Goal: Task Accomplishment & Management: Use online tool/utility

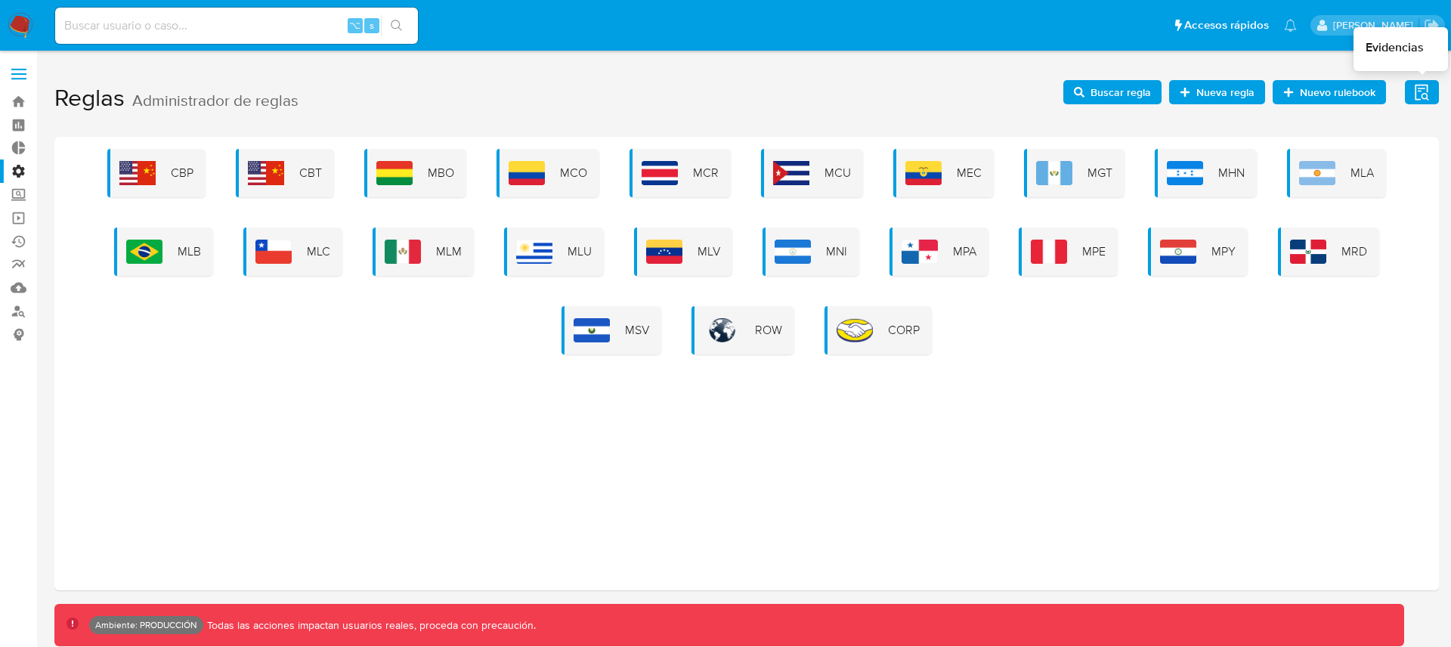
click at [1425, 90] on icon "button" at bounding box center [1421, 92] width 19 height 19
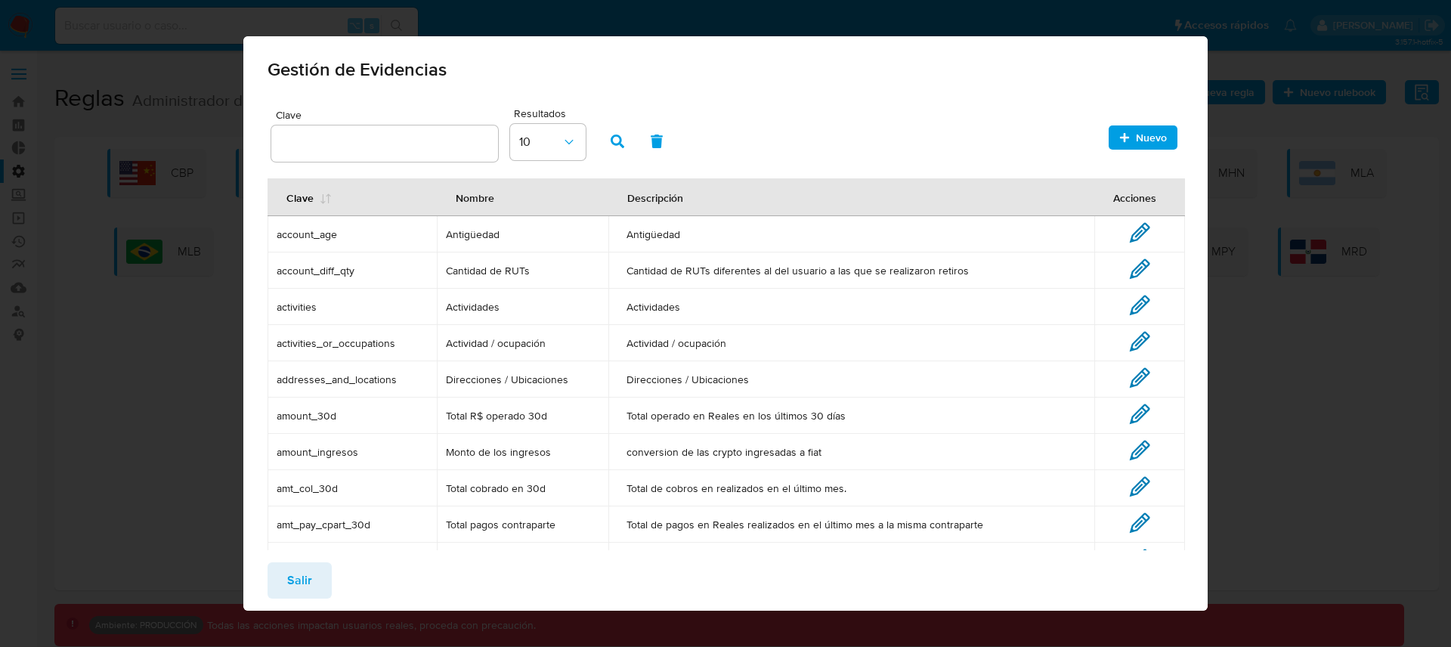
click at [421, 136] on input "text" at bounding box center [384, 144] width 227 height 20
type input "person_age"
click at [1137, 141] on span "Nuevo" at bounding box center [1151, 137] width 31 height 24
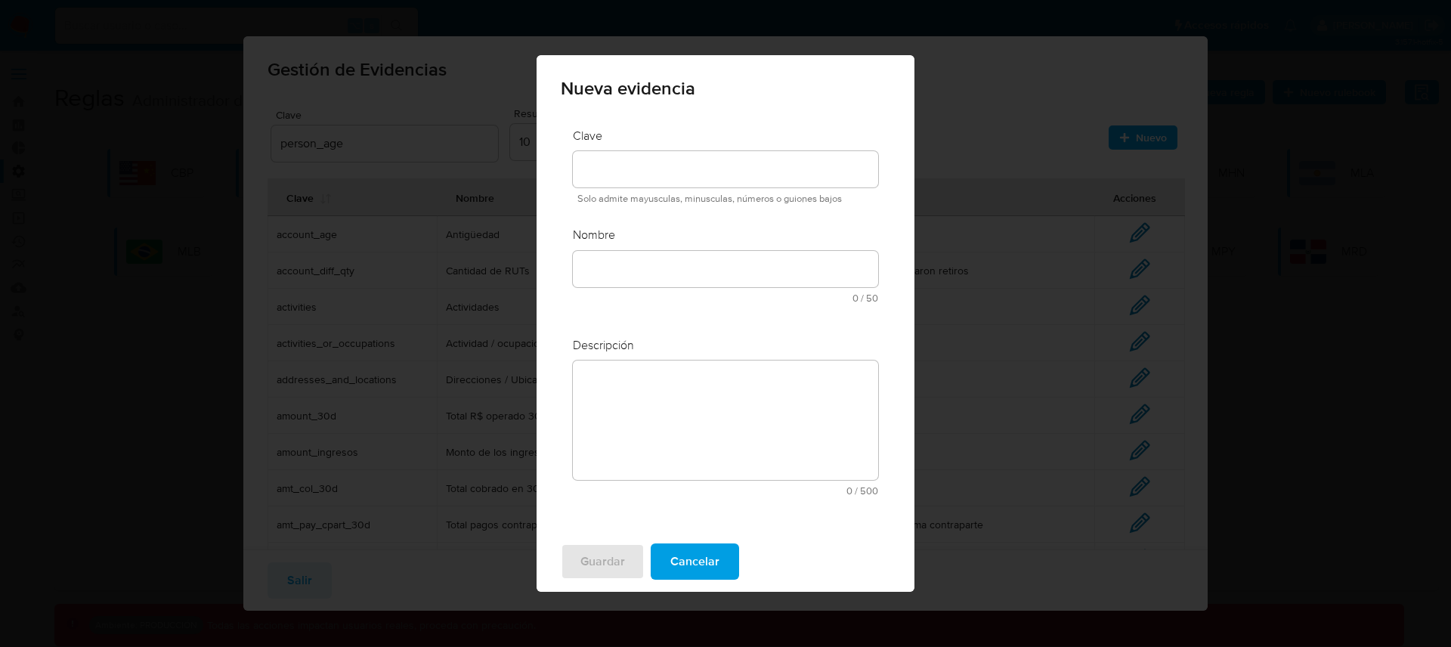
click at [699, 467] on div "Nueva evidencia Clave Solo admite mayusculas, minusculas, números o guiones baj…" at bounding box center [725, 323] width 1451 height 647
click at [716, 562] on span "Cancelar" at bounding box center [694, 561] width 49 height 33
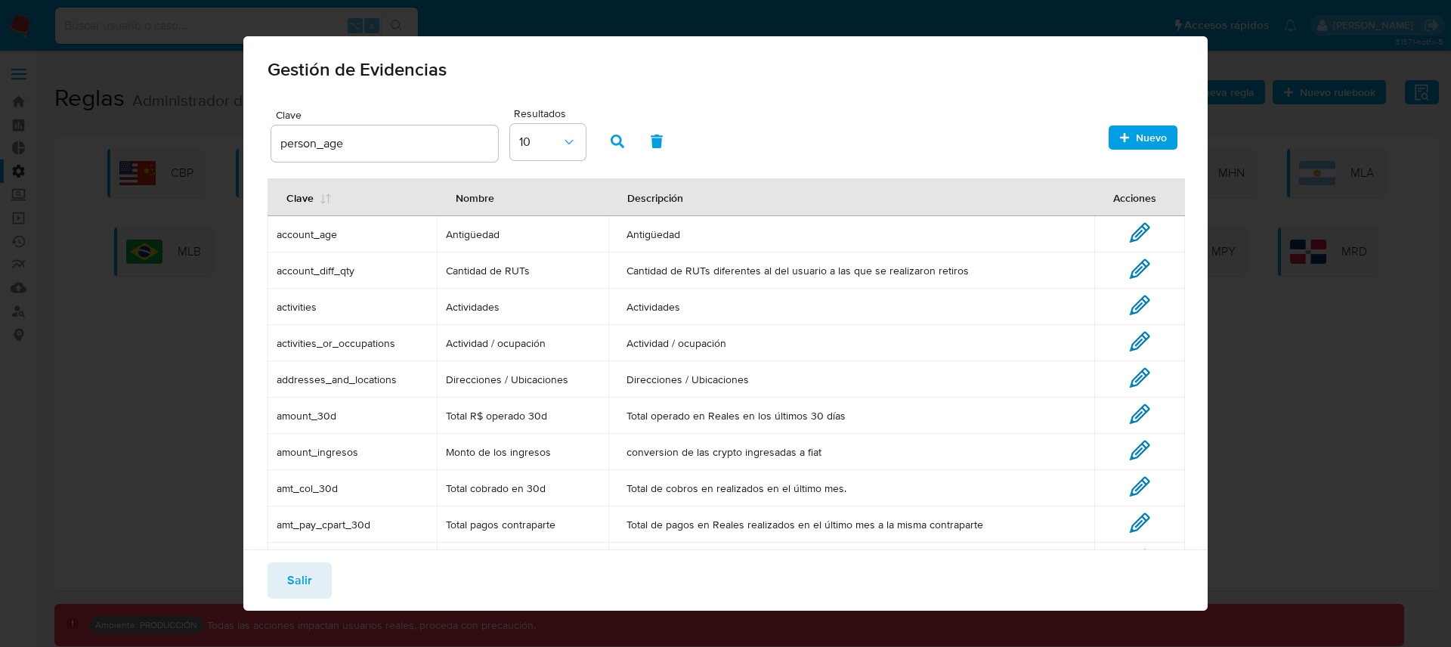
click at [617, 145] on icon "button" at bounding box center [618, 142] width 14 height 14
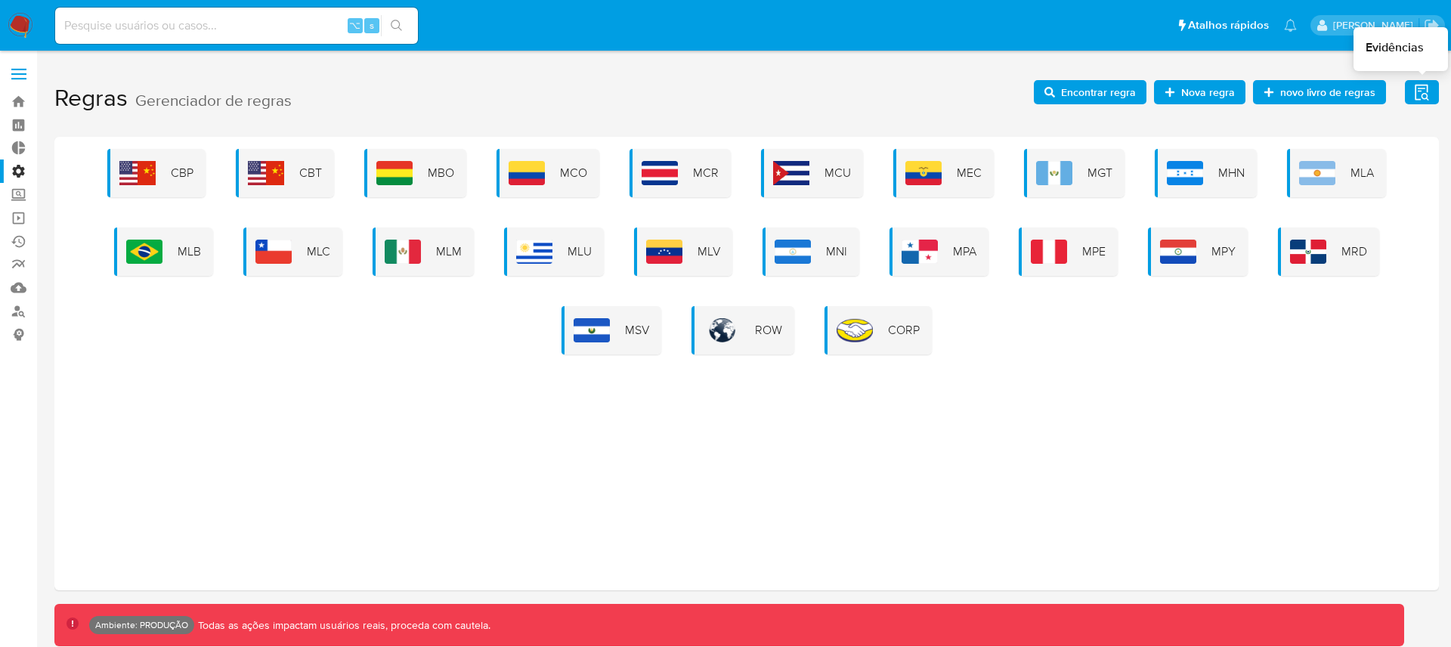
click at [1417, 94] on icon "button" at bounding box center [1421, 92] width 19 height 19
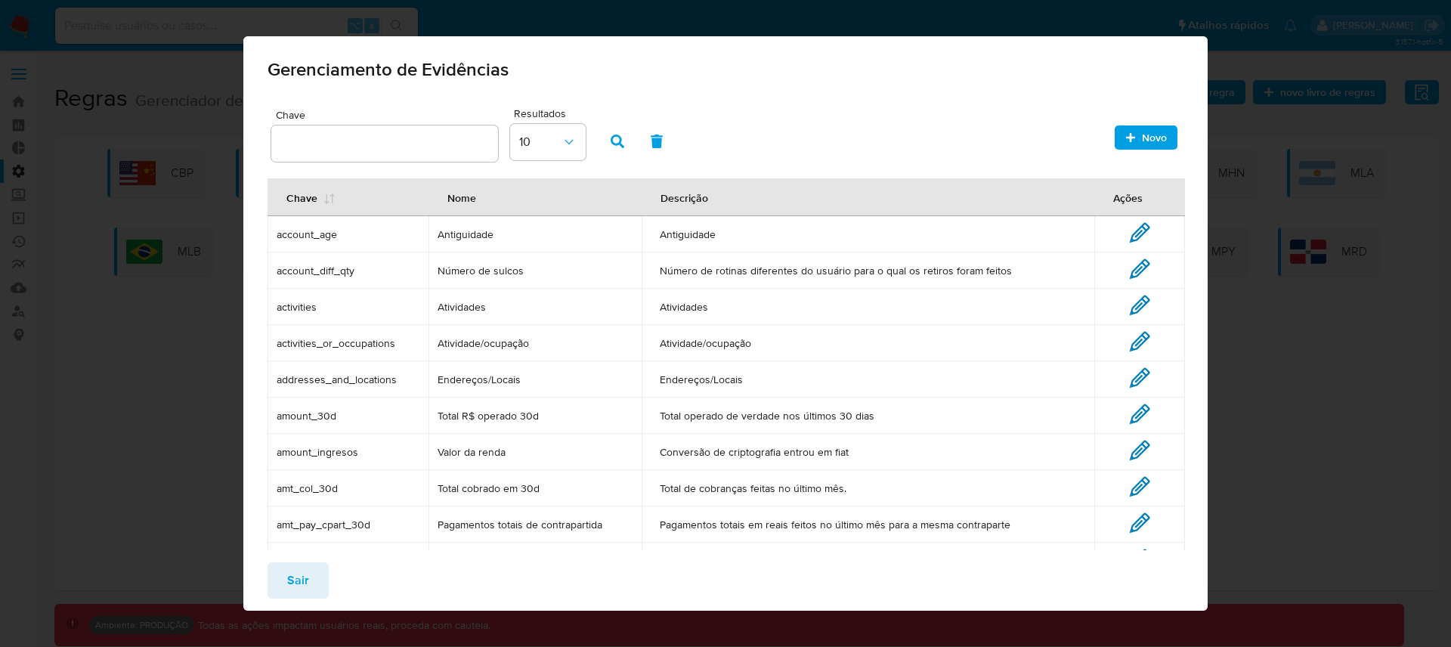
click at [446, 141] on input "text" at bounding box center [384, 144] width 227 height 20
type input "person_age"
click at [618, 146] on icon "button" at bounding box center [618, 142] width 14 height 14
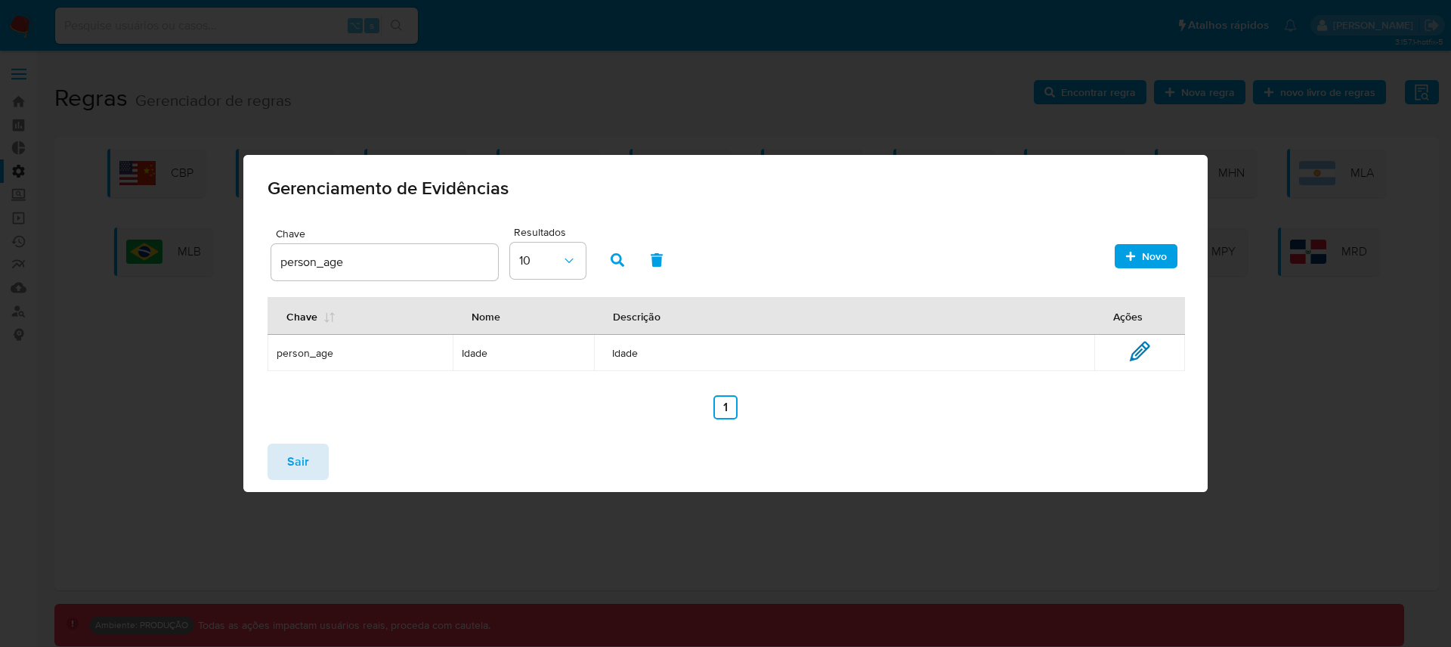
click at [323, 465] on button "Sair" at bounding box center [298, 462] width 61 height 36
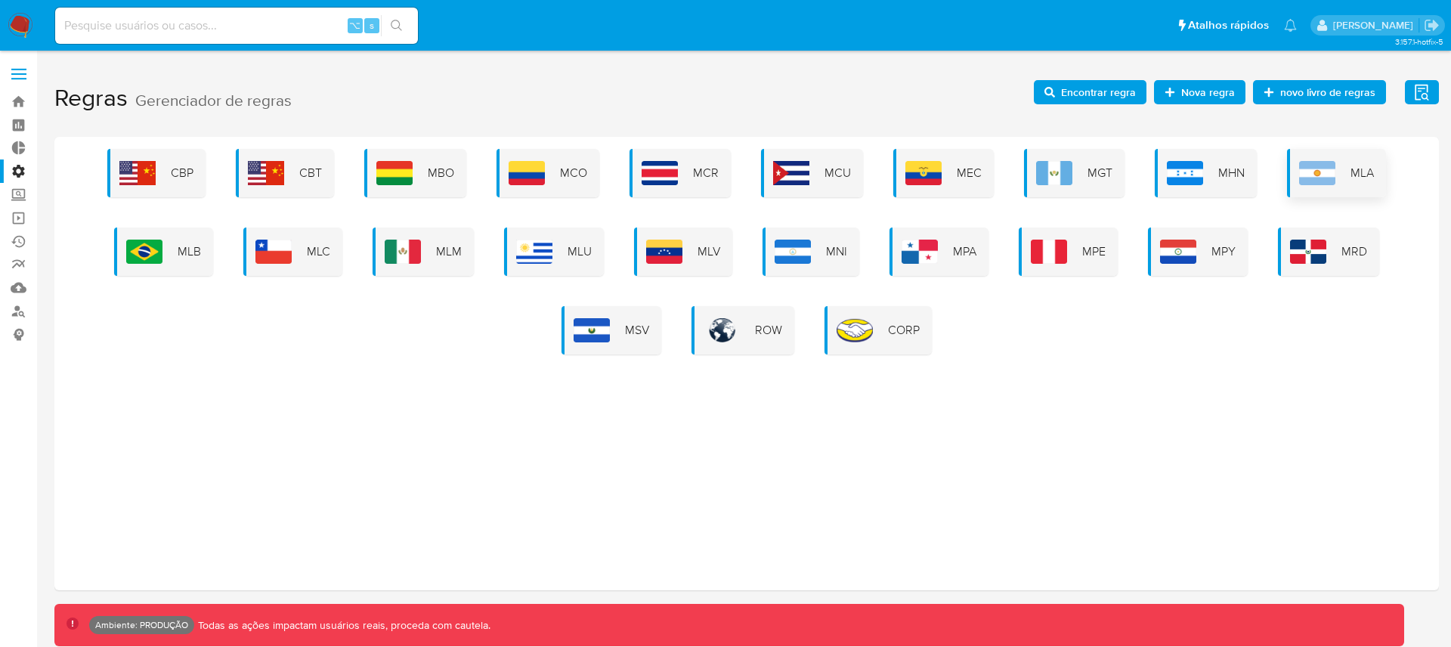
click at [1319, 178] on img at bounding box center [1317, 173] width 36 height 24
click at [1149, 384] on div "CBP CBT MBO MCO MCR MCU MEC MGT MHN MLA MLB MLC MLM MLU MLV MNI MPA MPE MPY MRD…" at bounding box center [746, 363] width 1384 height 453
click at [1321, 182] on img at bounding box center [1317, 173] width 36 height 24
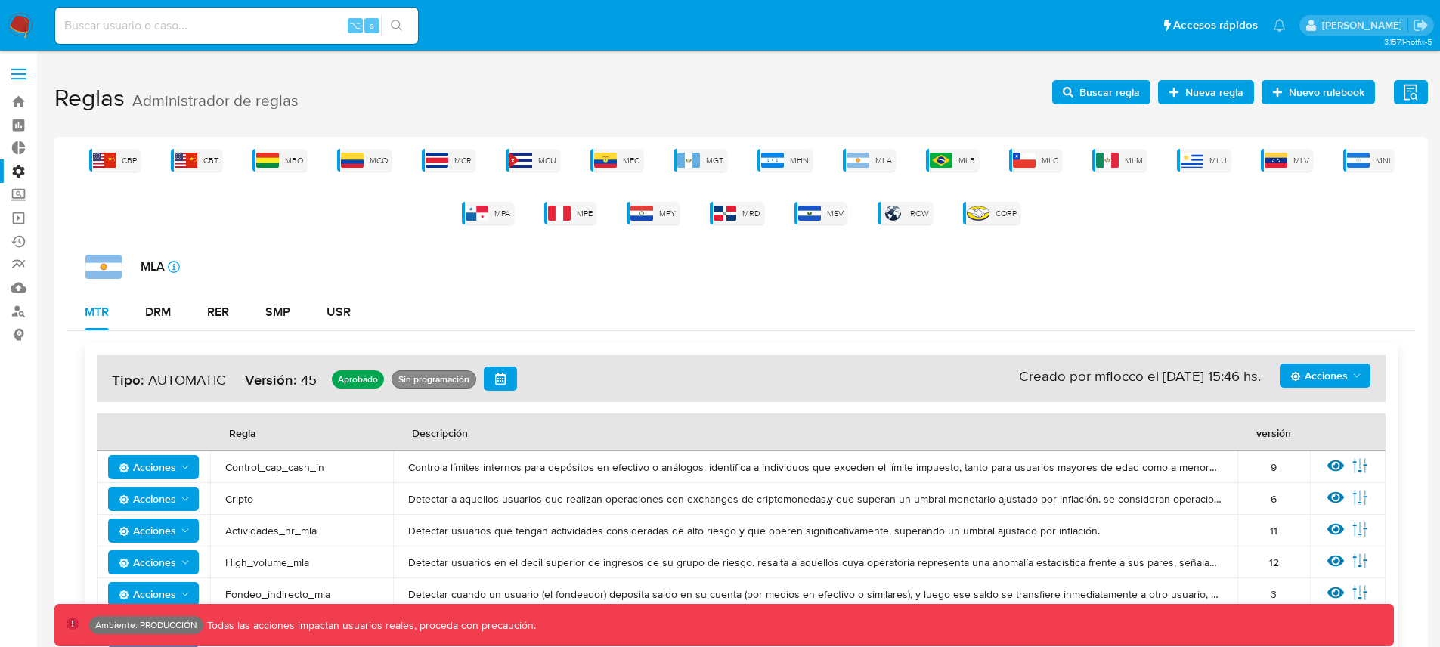
click at [1411, 94] on icon "button" at bounding box center [1410, 92] width 14 height 16
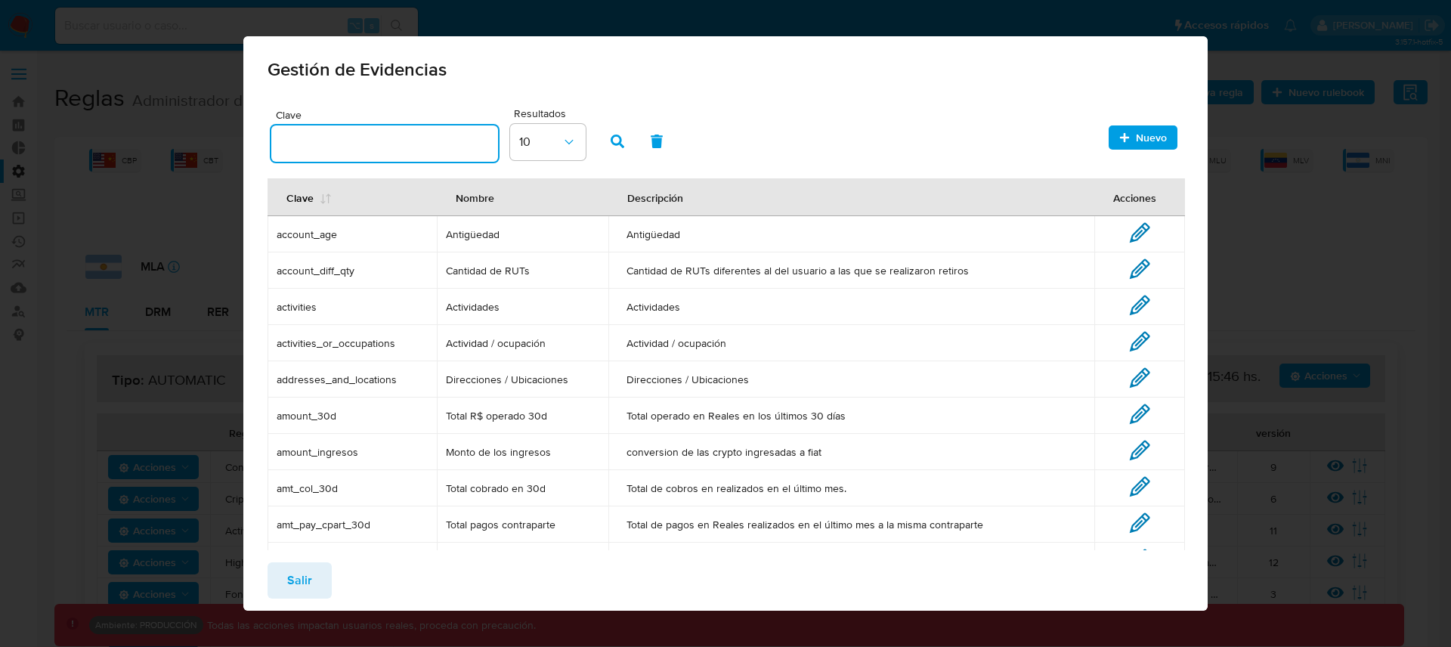
click at [391, 150] on input "text" at bounding box center [384, 144] width 227 height 20
type input "person_age"
click at [611, 142] on icon "button" at bounding box center [618, 142] width 14 height 14
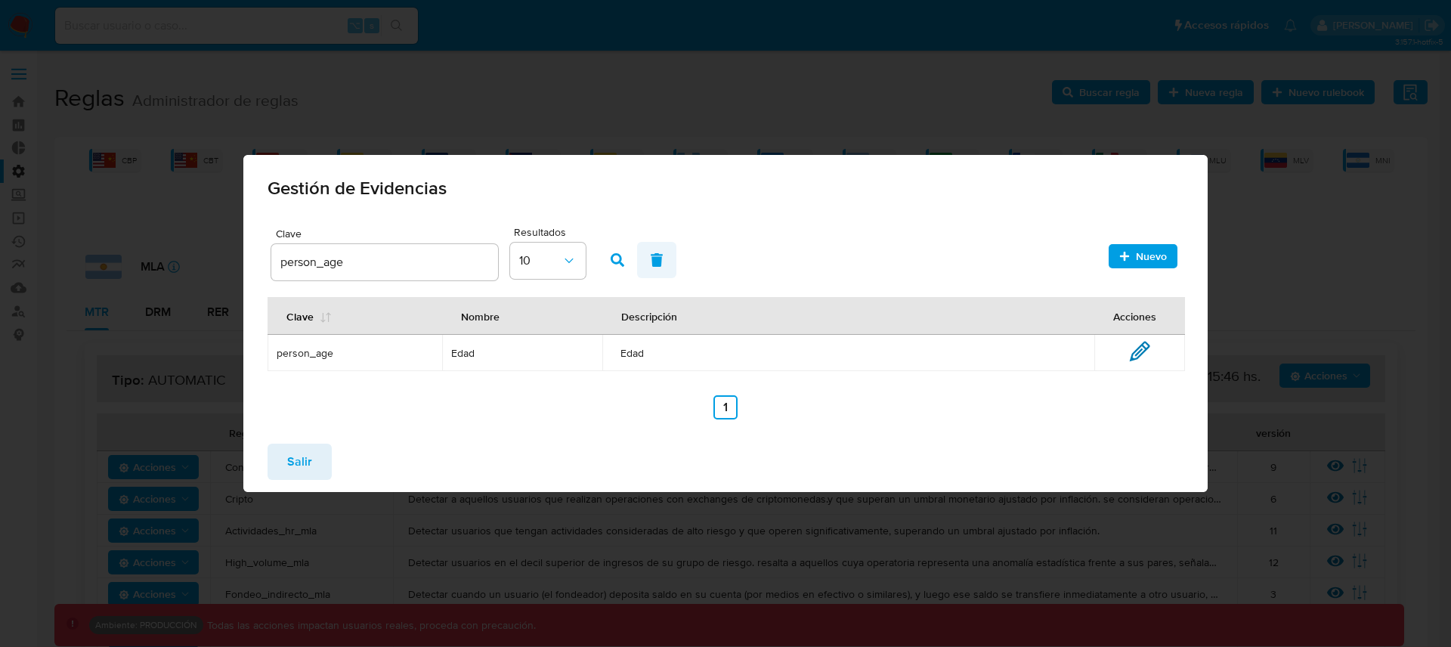
click at [658, 267] on span "button" at bounding box center [657, 260] width 14 height 26
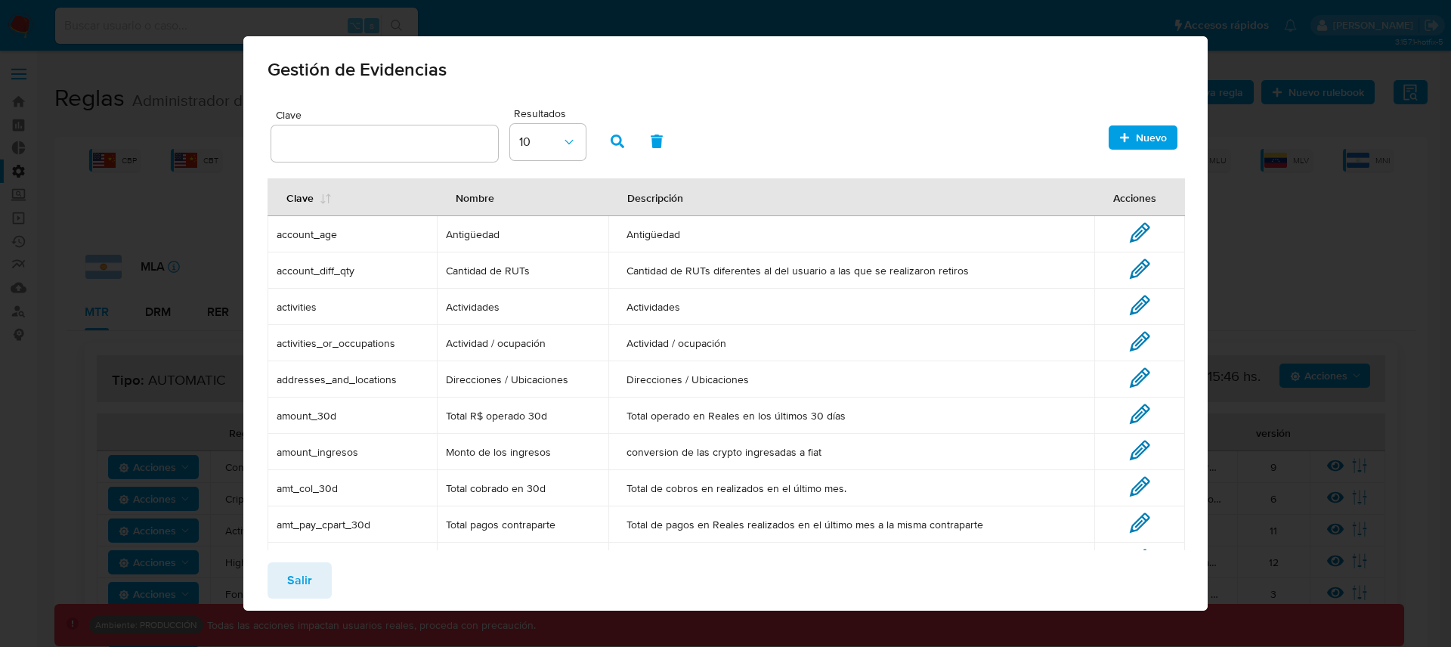
click at [370, 141] on input "text" at bounding box center [384, 144] width 227 height 20
type input "person_Age"
click at [620, 141] on icon "button" at bounding box center [618, 142] width 14 height 14
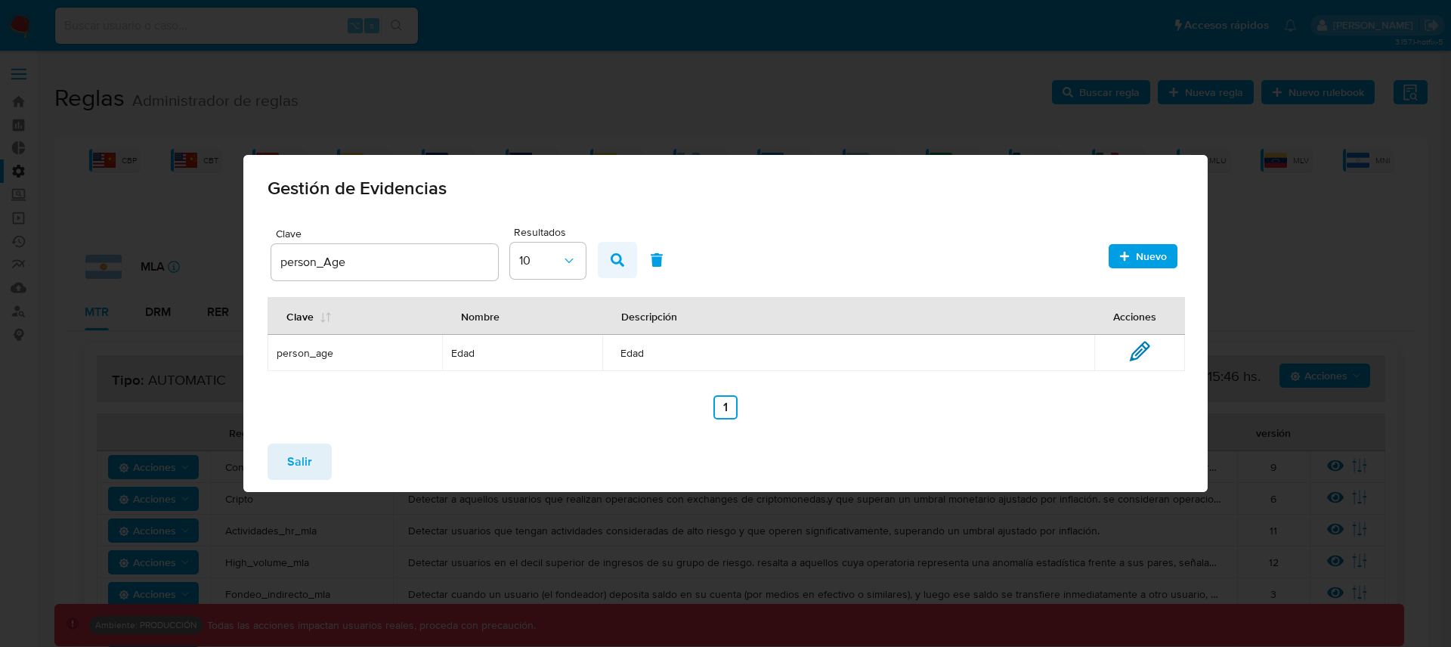
click at [620, 258] on icon "button" at bounding box center [618, 260] width 14 height 14
click at [308, 464] on span "Salir" at bounding box center [299, 461] width 25 height 33
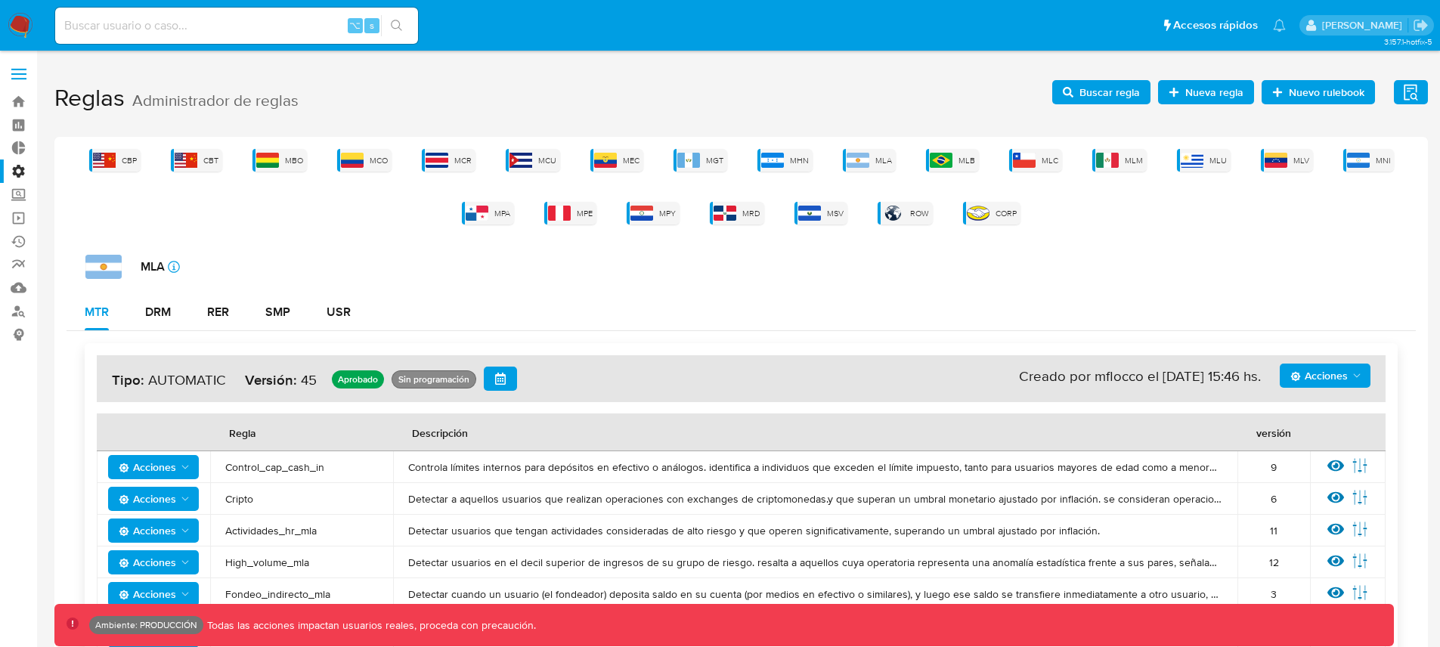
click at [1155, 275] on div "MLA icon-info-16" at bounding box center [750, 267] width 1330 height 24
click at [1320, 370] on span "Acciones" at bounding box center [1318, 375] width 57 height 24
drag, startPoint x: 1104, startPoint y: 113, endPoint x: 1113, endPoint y: 98, distance: 17.6
click at [1109, 108] on h1 "Reglas Administrador de reglas Evidencias Nuevo rulebook Nueva regla Buscar reg…" at bounding box center [740, 99] width 1373 height 52
click at [1099, 91] on span "Buscar regla" at bounding box center [1109, 92] width 60 height 24
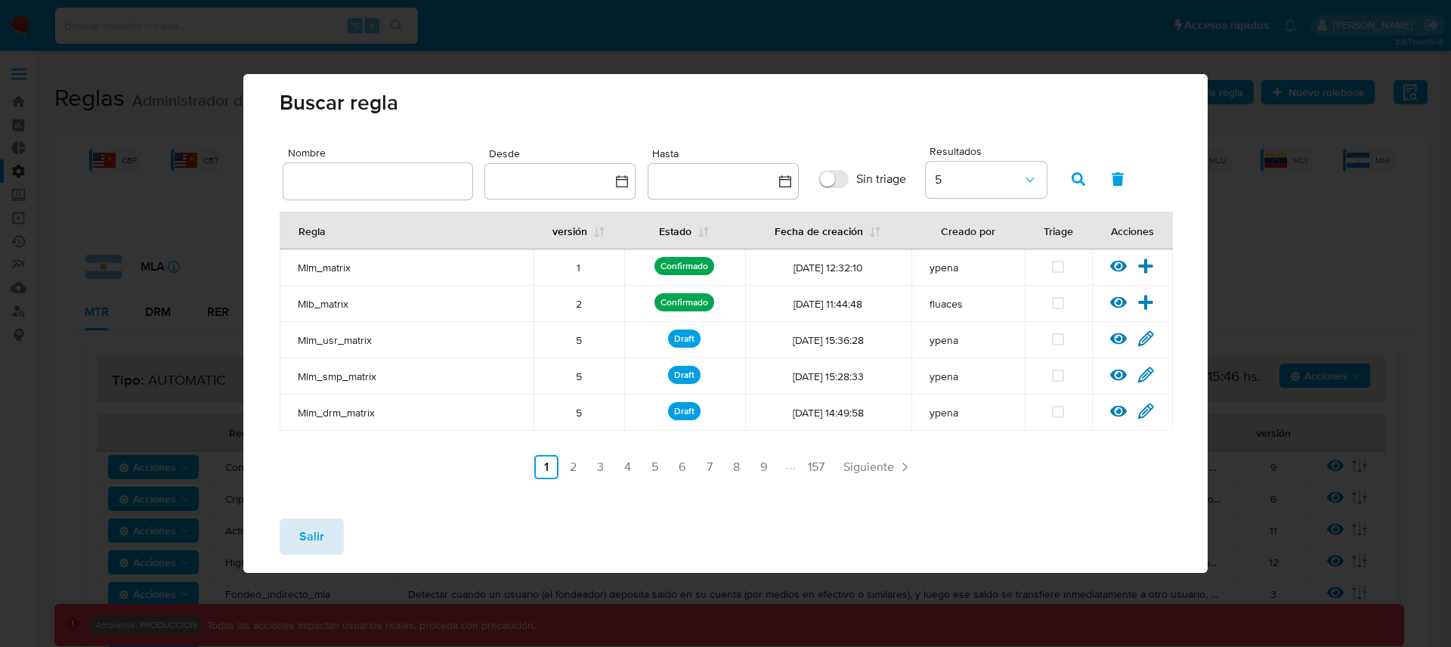
click at [323, 541] on button "Salir" at bounding box center [312, 536] width 64 height 36
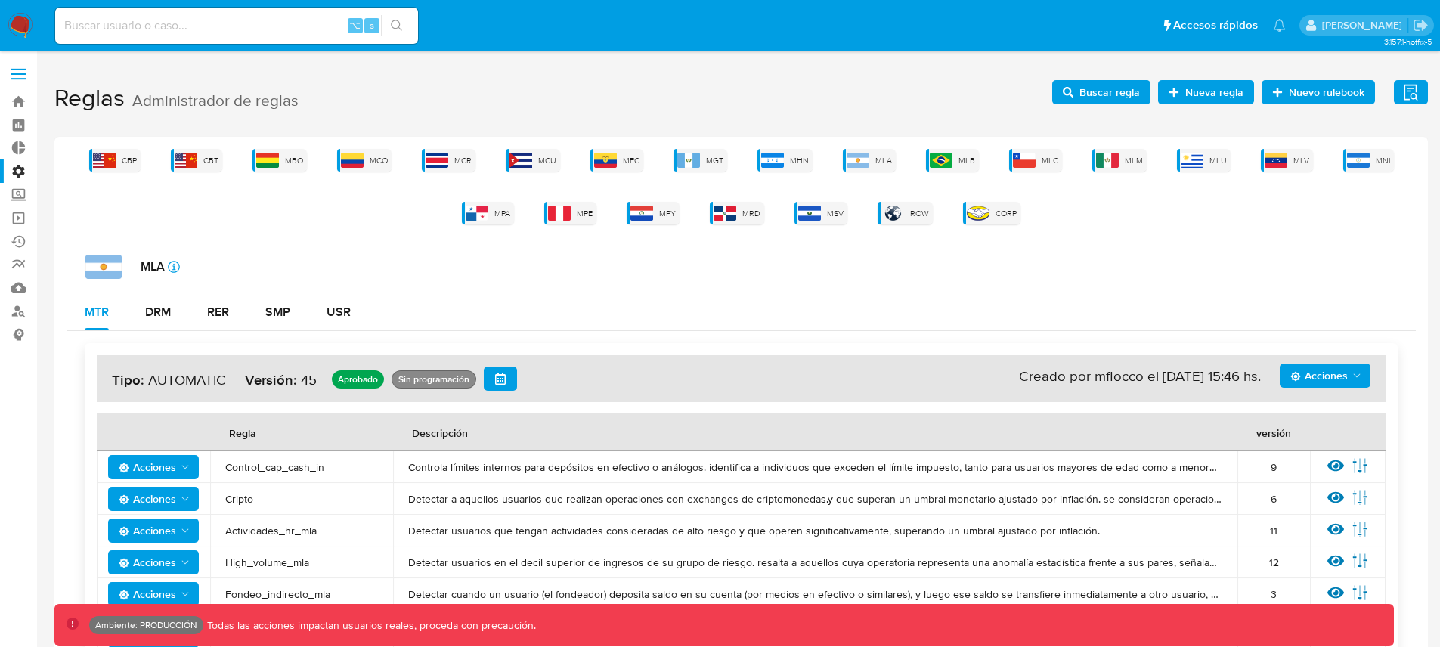
click at [1328, 372] on span "Acciones" at bounding box center [1318, 375] width 57 height 24
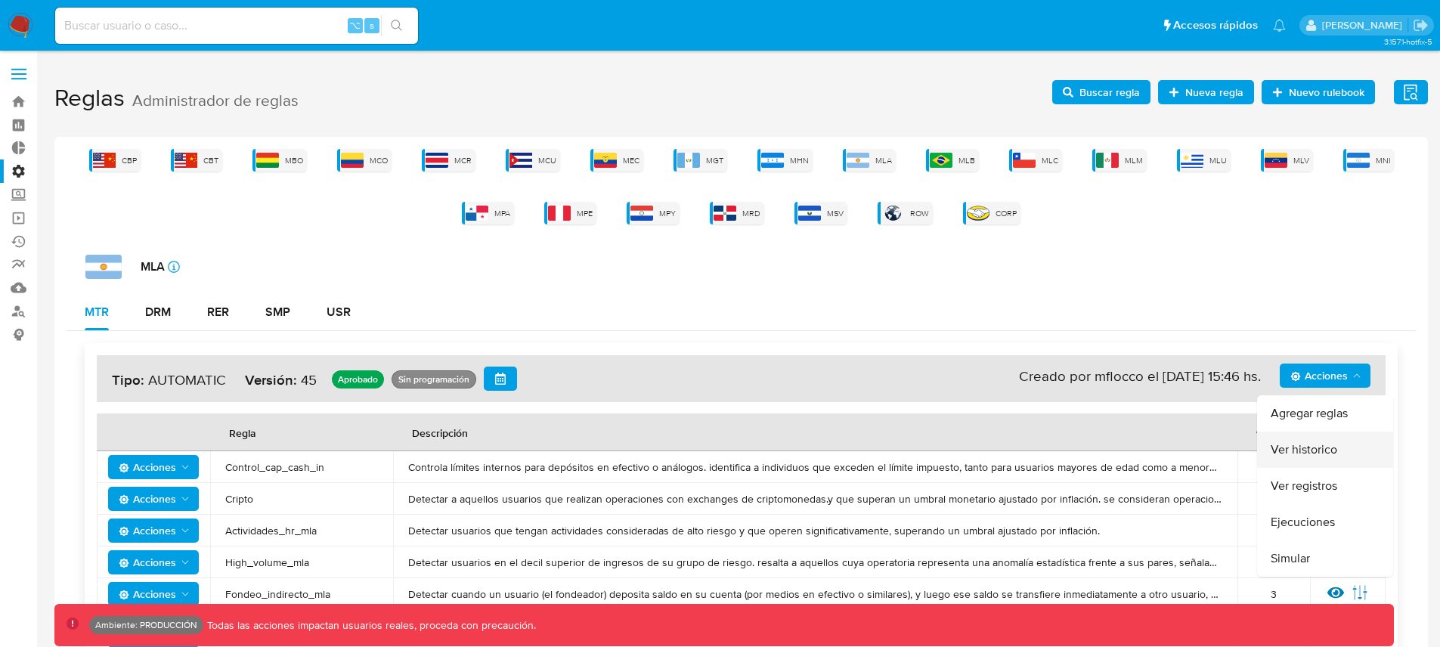
click at [1307, 450] on button "Ver historico" at bounding box center [1325, 449] width 136 height 36
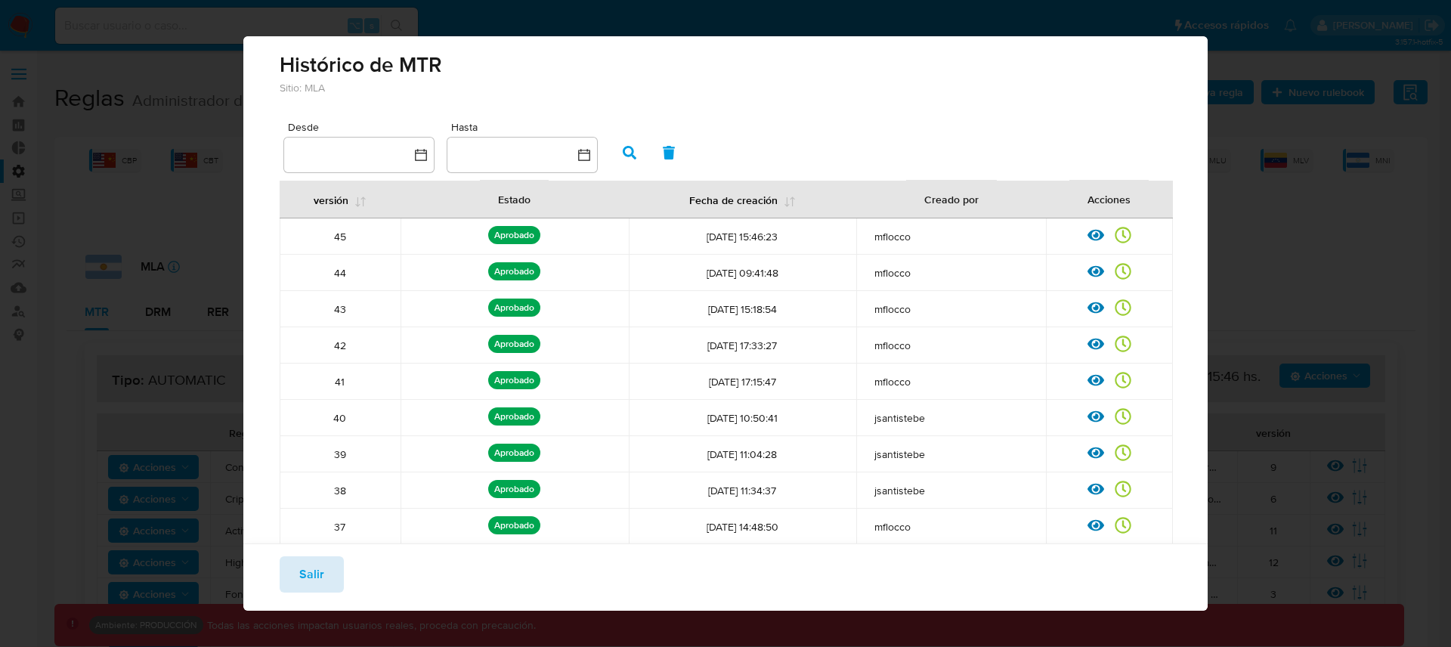
click at [303, 583] on span "Salir" at bounding box center [311, 574] width 25 height 33
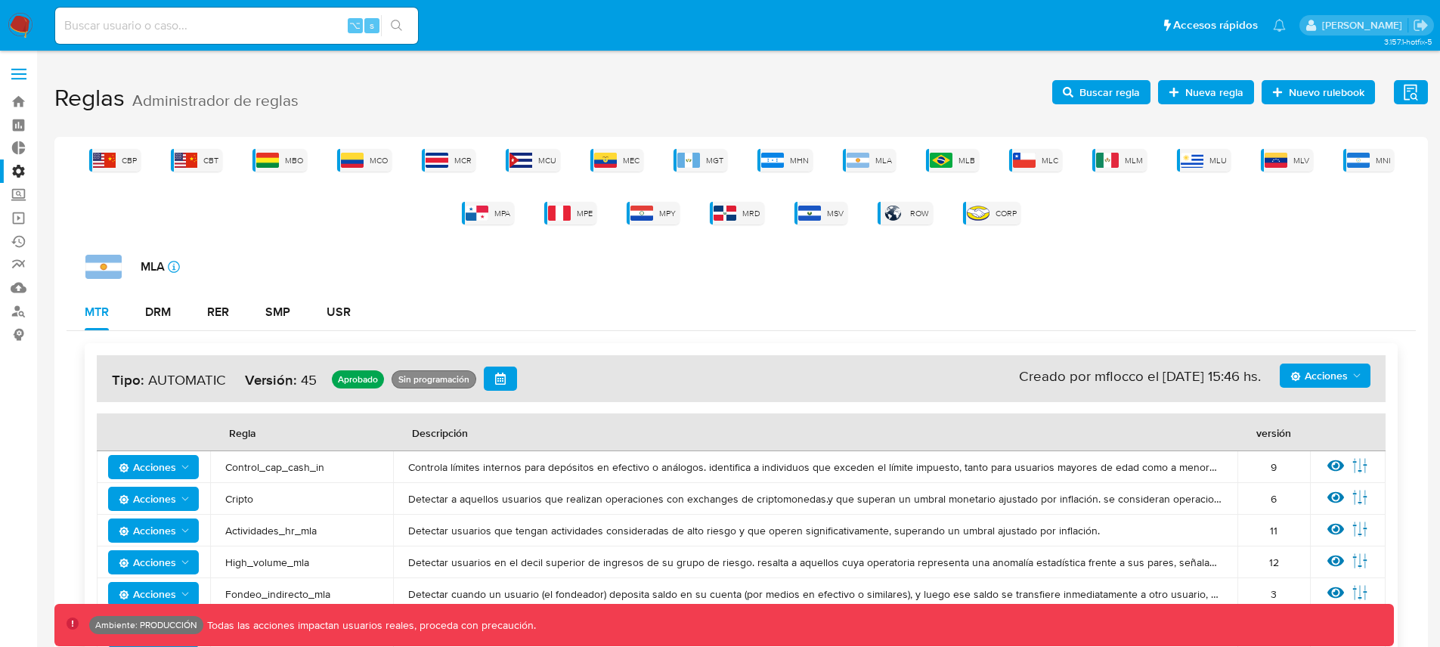
click at [1361, 378] on icon "Acciones" at bounding box center [1356, 376] width 12 height 12
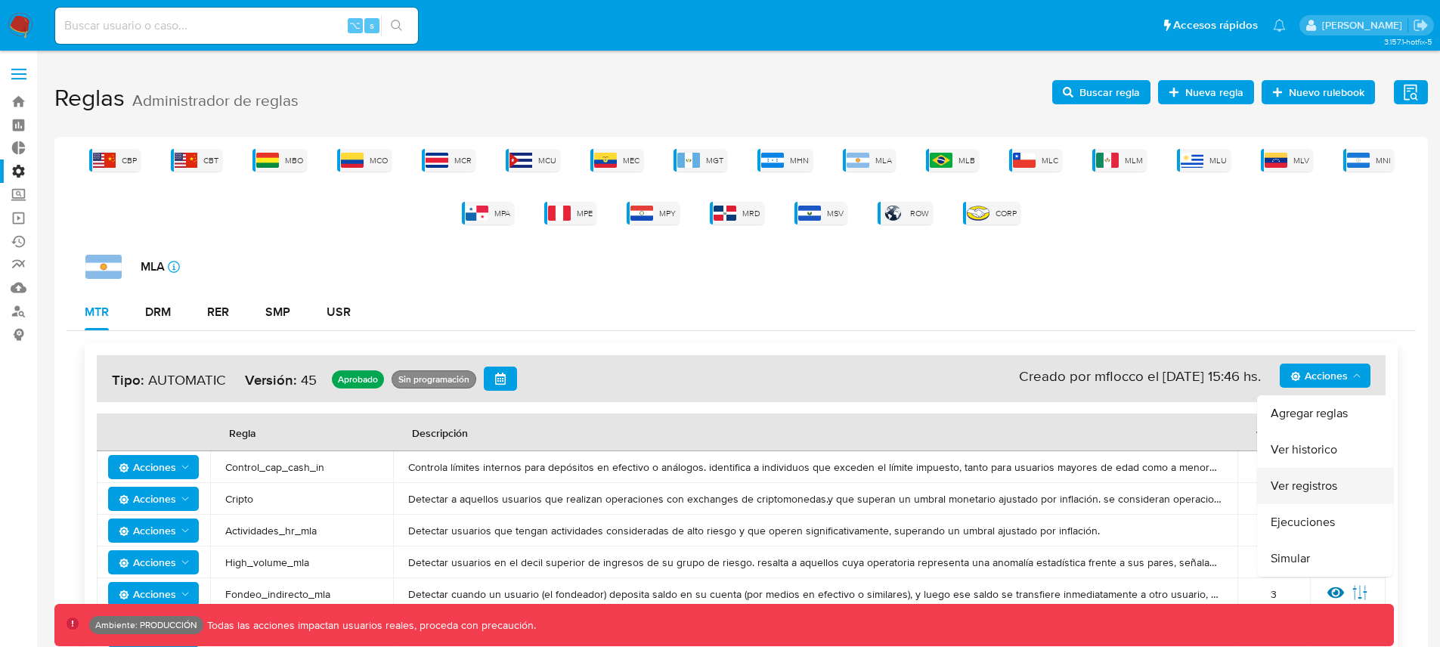
click at [1329, 490] on button "Ver registros" at bounding box center [1325, 486] width 136 height 36
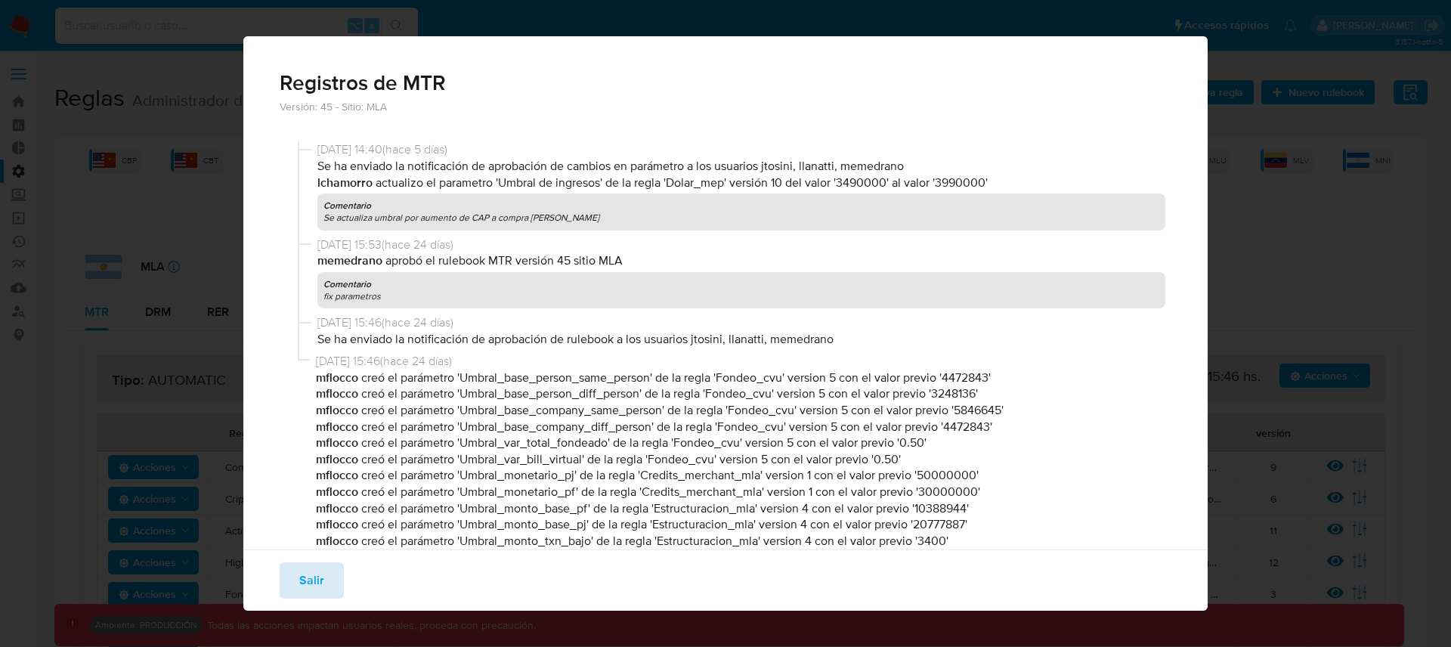
click at [322, 583] on span "Salir" at bounding box center [311, 580] width 25 height 33
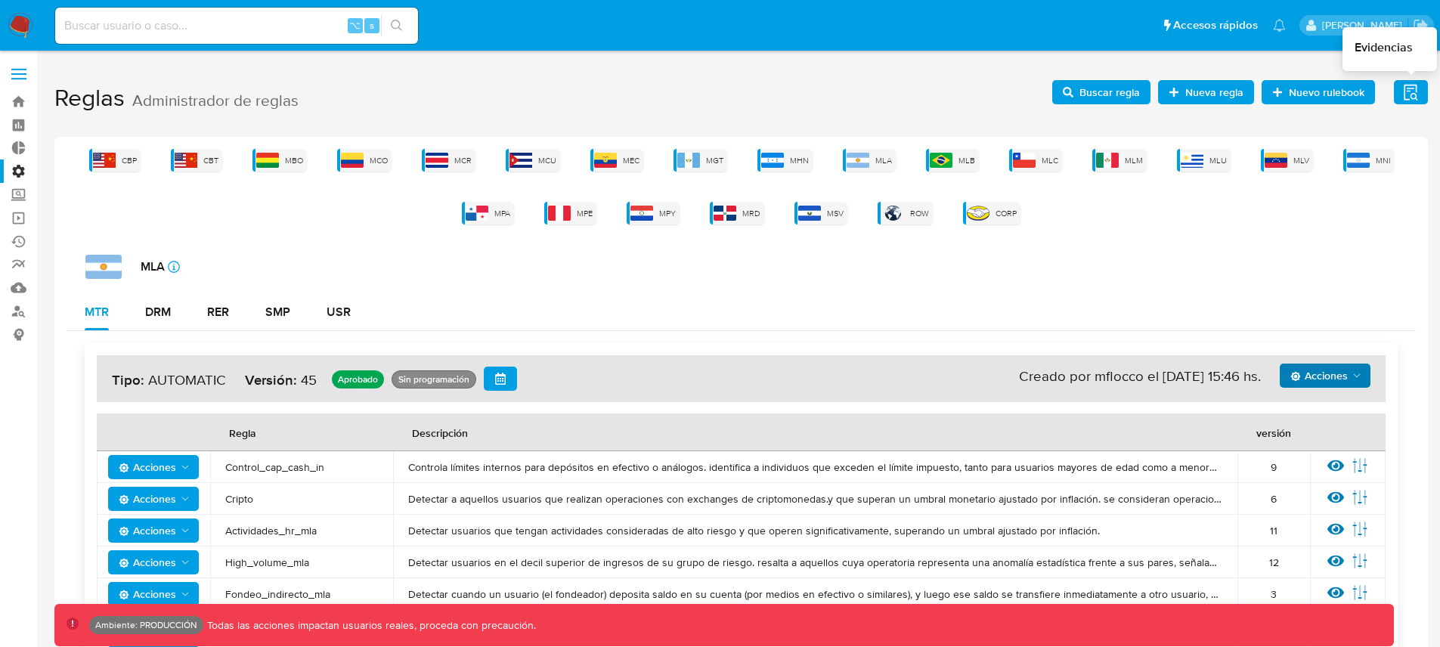
click at [1413, 96] on icon "button" at bounding box center [1410, 92] width 19 height 19
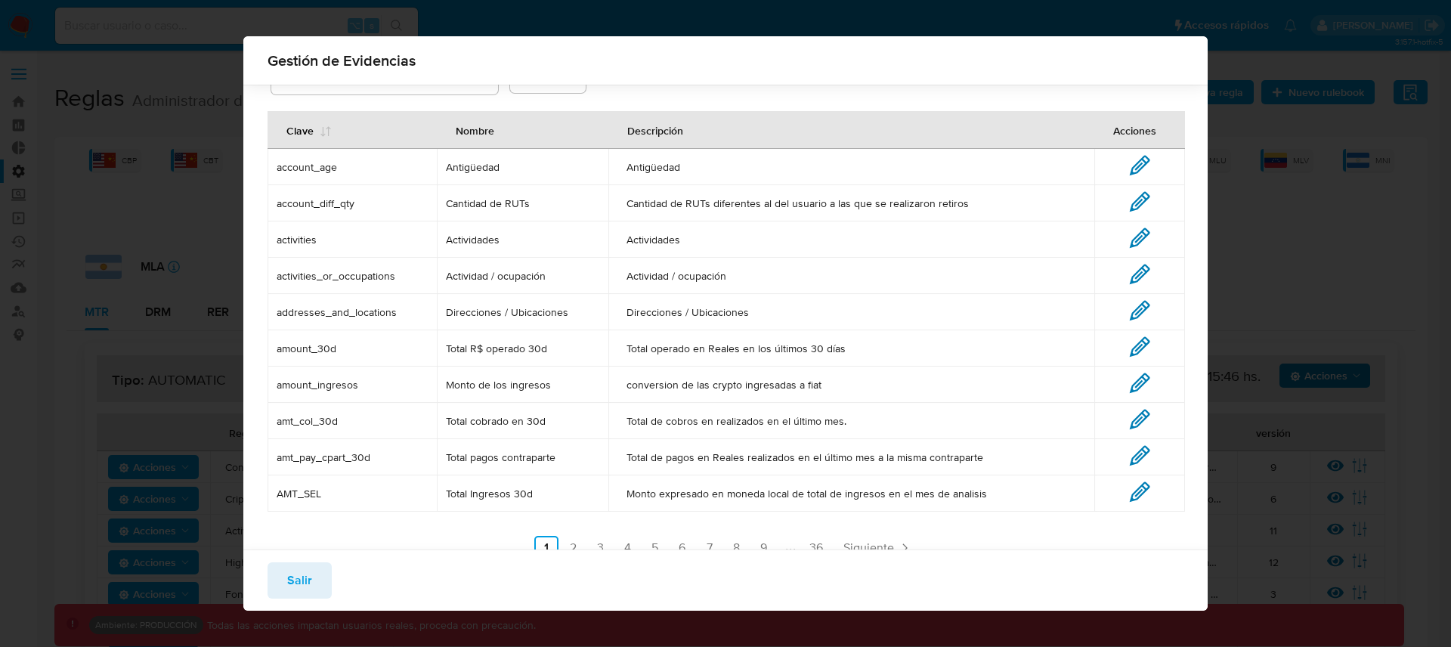
scroll to position [78, 0]
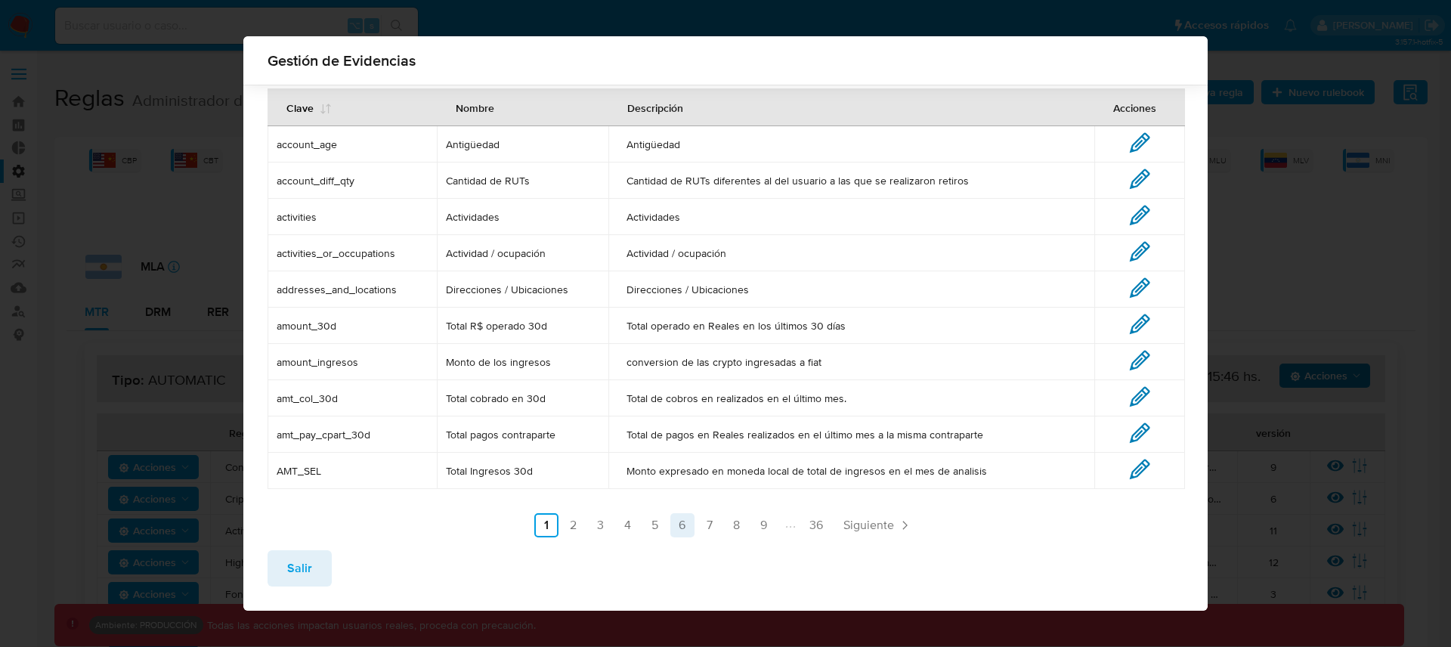
click at [674, 527] on link "6" at bounding box center [682, 525] width 24 height 24
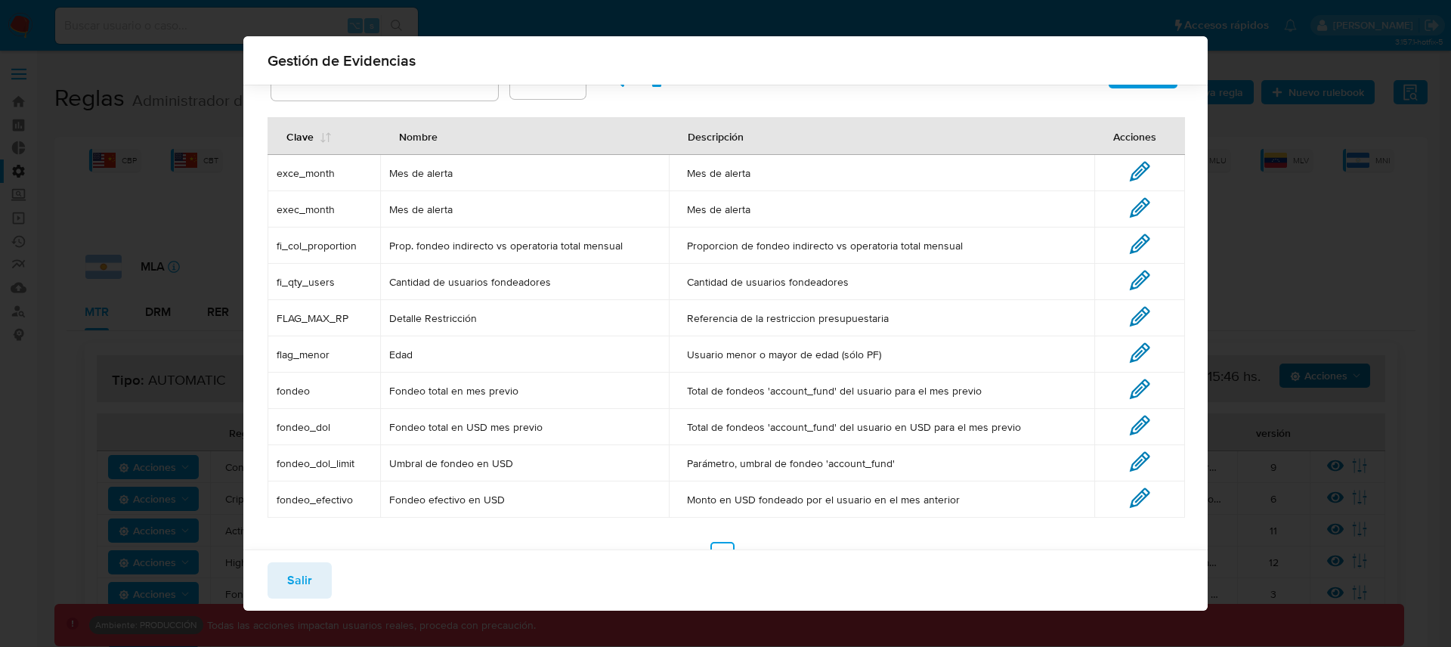
scroll to position [79, 0]
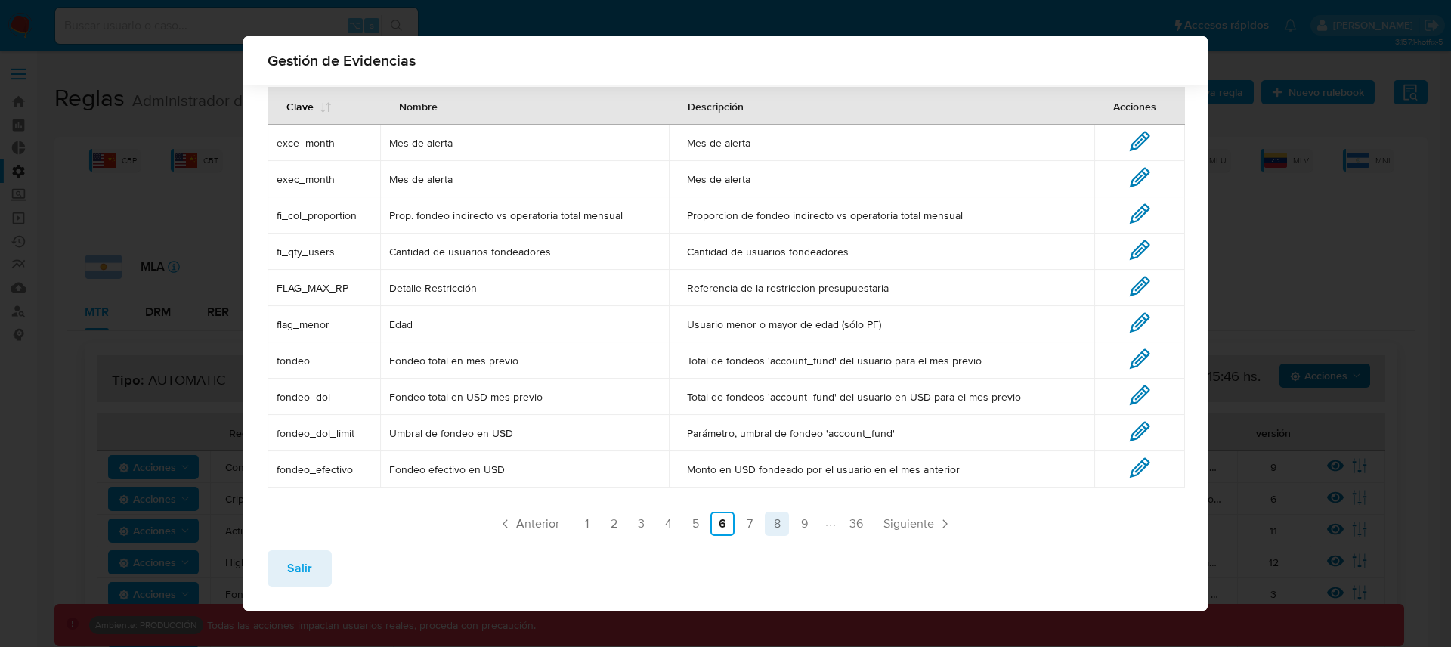
click at [780, 519] on link "8" at bounding box center [777, 524] width 24 height 24
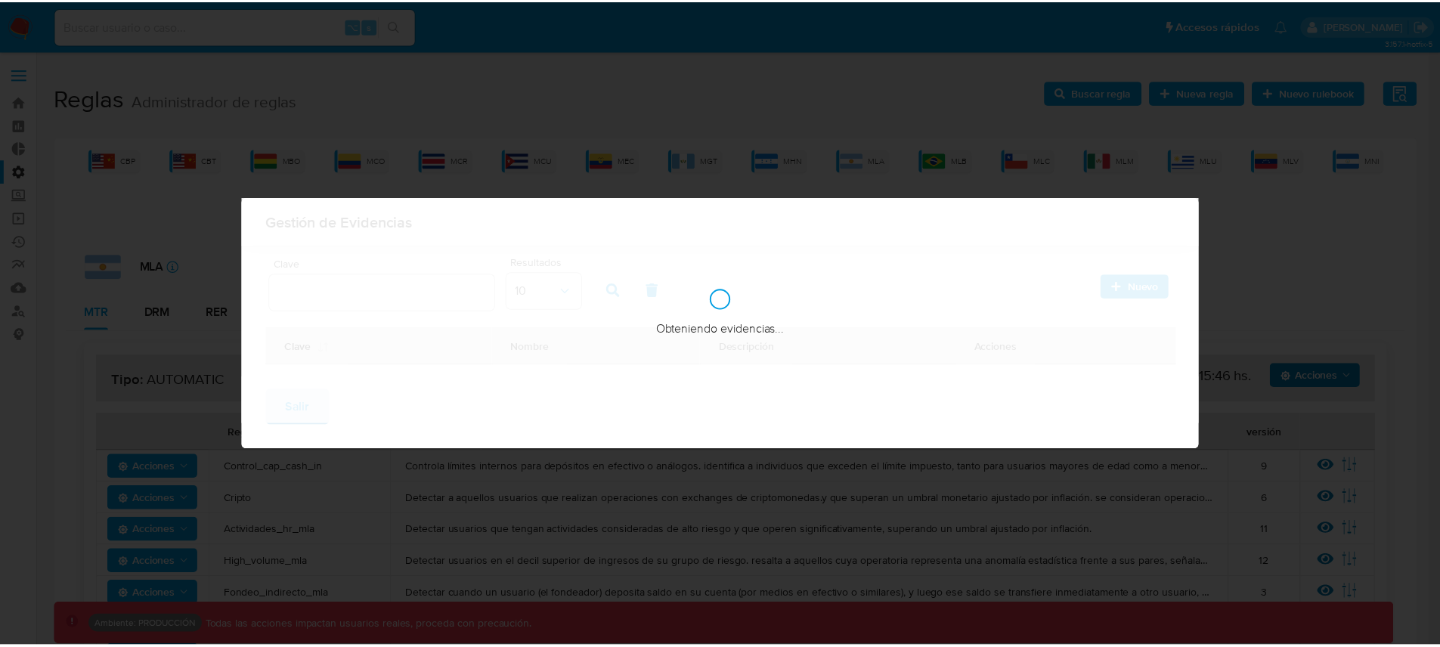
scroll to position [0, 0]
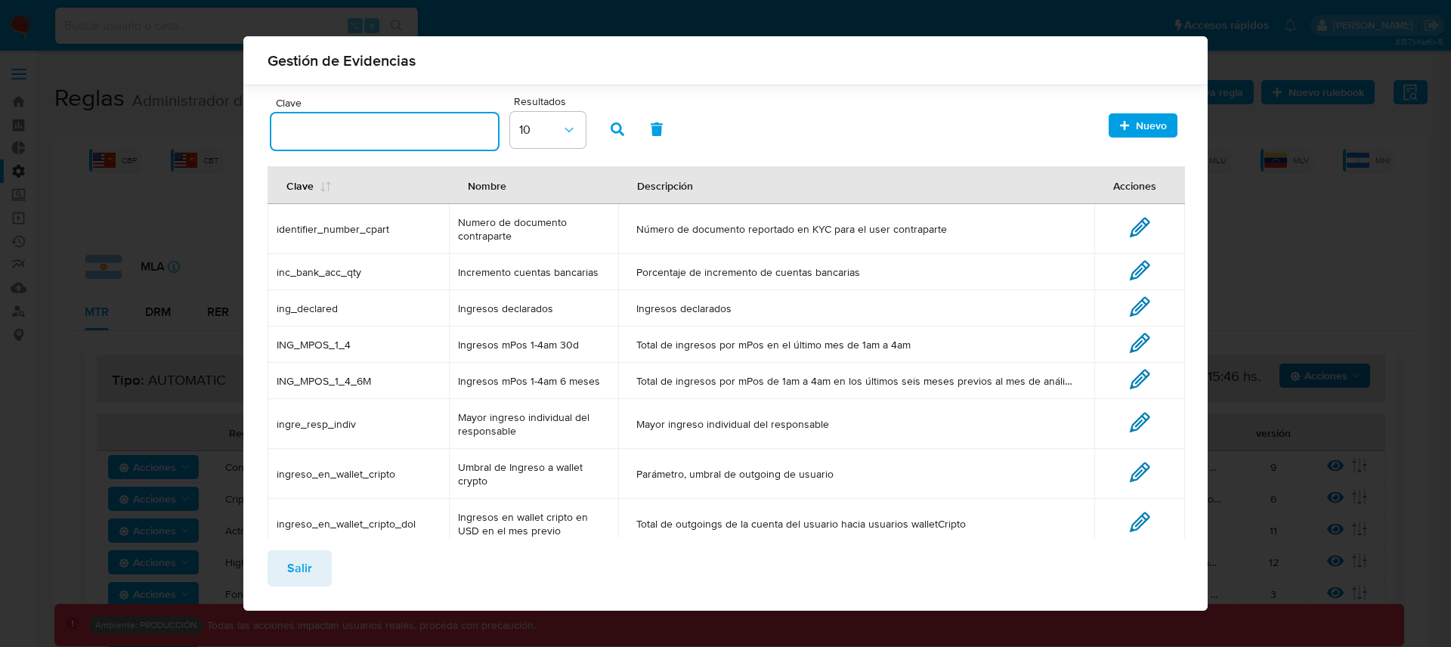
click at [376, 137] on input "text" at bounding box center [384, 132] width 227 height 20
paste input "high_risk_producs"
type input "high_risk_producs"
click at [604, 125] on button "button" at bounding box center [617, 129] width 39 height 36
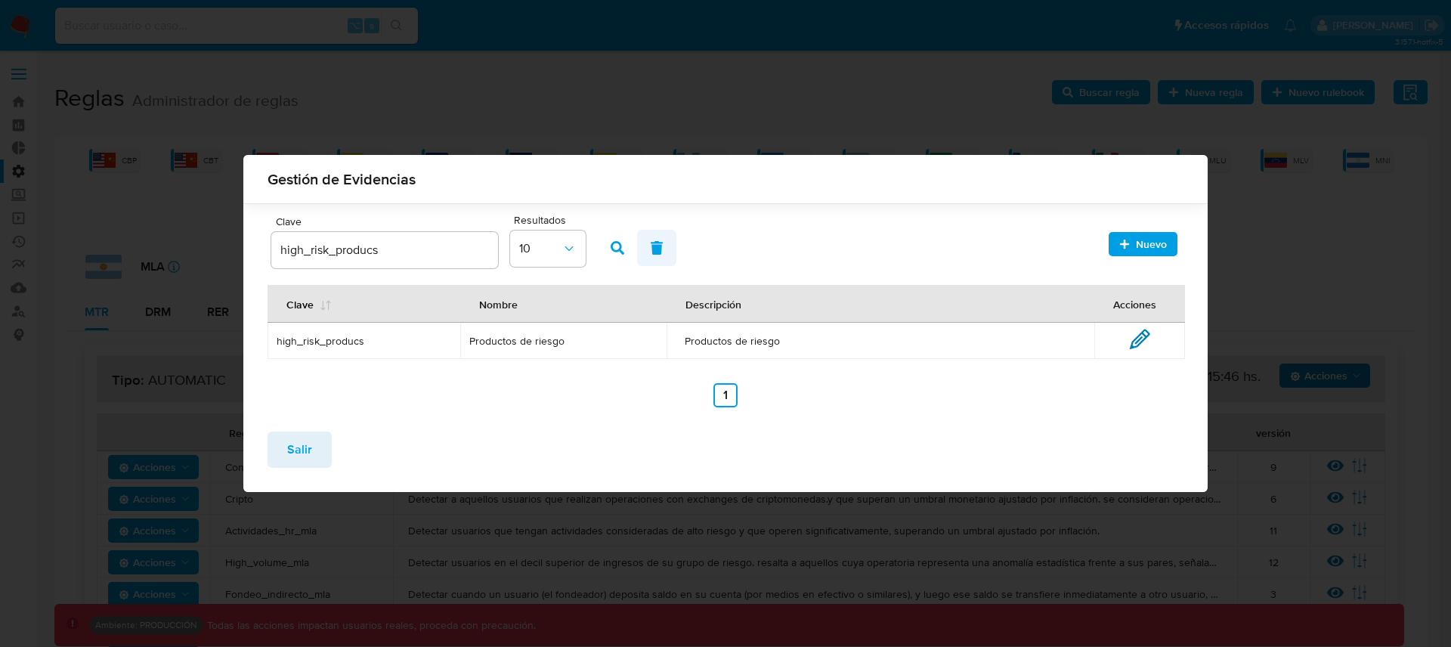
click at [662, 252] on icon "button" at bounding box center [657, 248] width 14 height 14
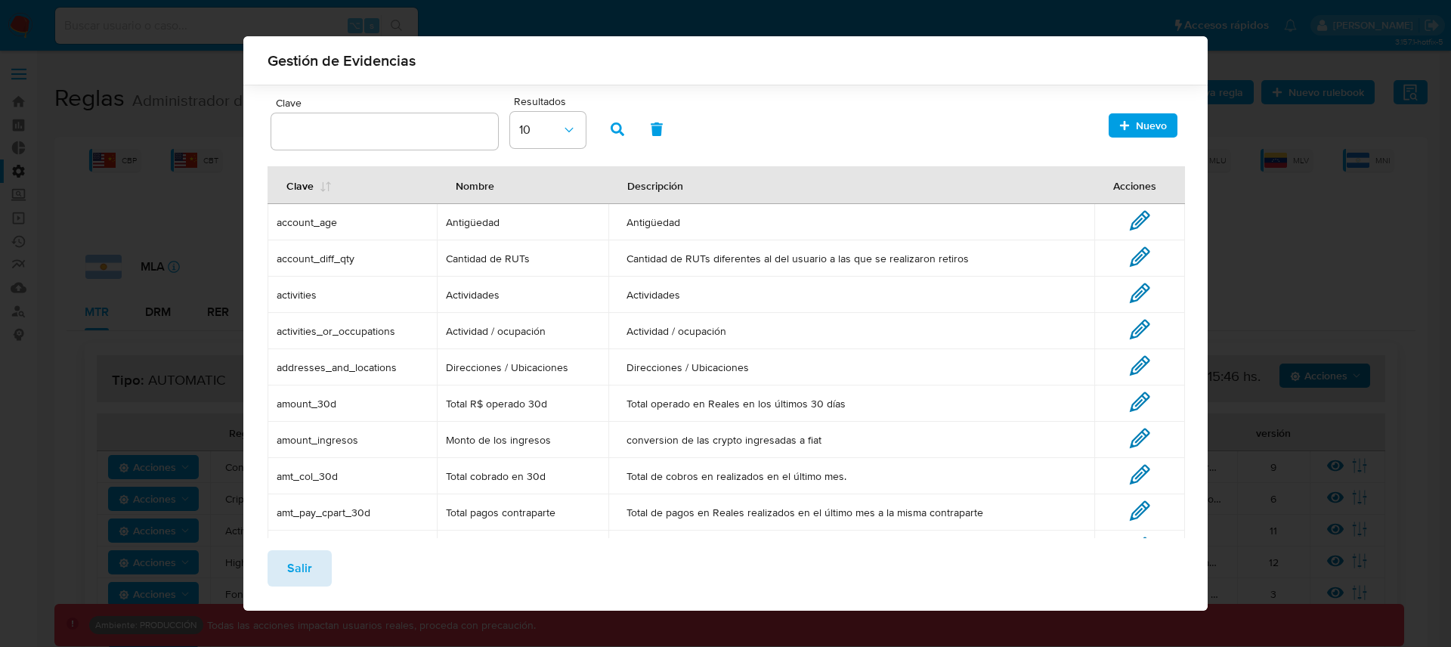
click at [315, 564] on button "Salir" at bounding box center [300, 568] width 64 height 36
